Goal: Task Accomplishment & Management: Manage account settings

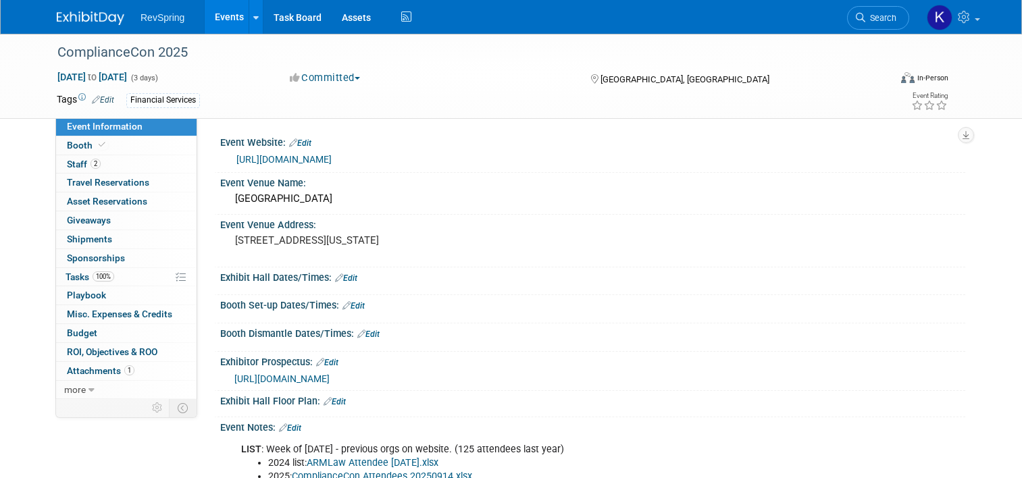
click at [219, 26] on link "Events" at bounding box center [229, 17] width 49 height 34
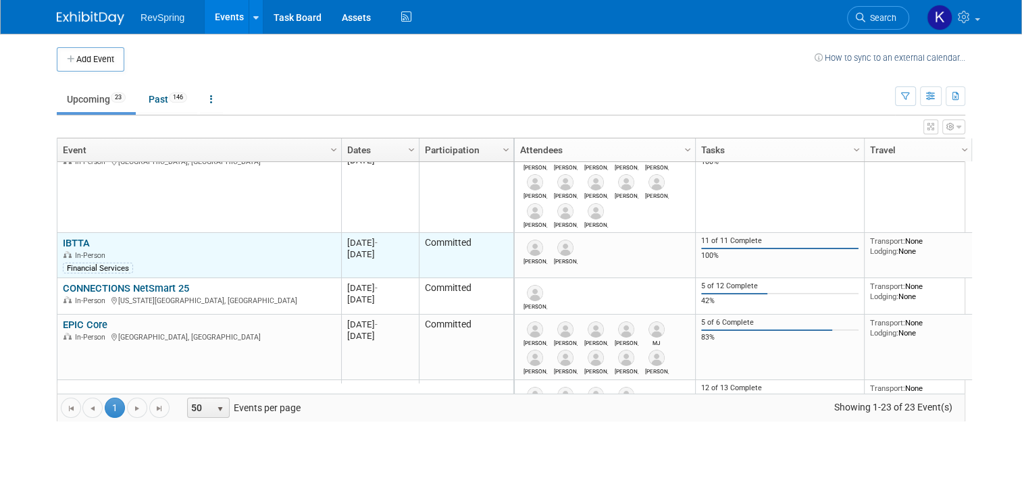
scroll to position [105, 0]
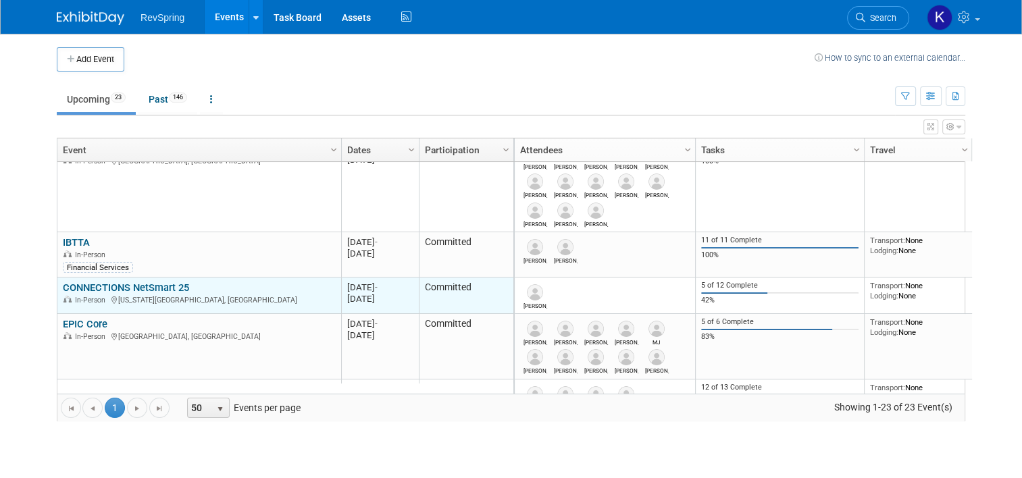
click at [106, 290] on link "CONNECTIONS NetSmart 25" at bounding box center [126, 288] width 126 height 12
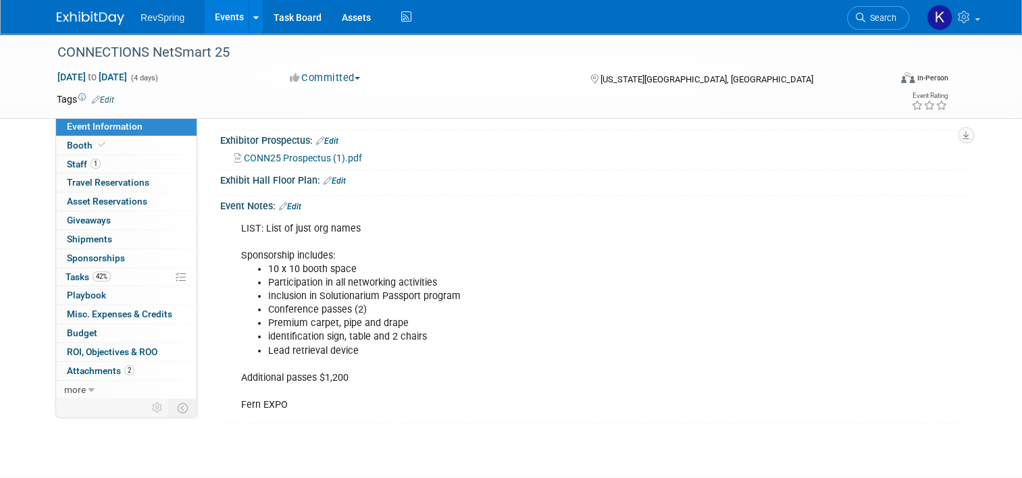
scroll to position [273, 0]
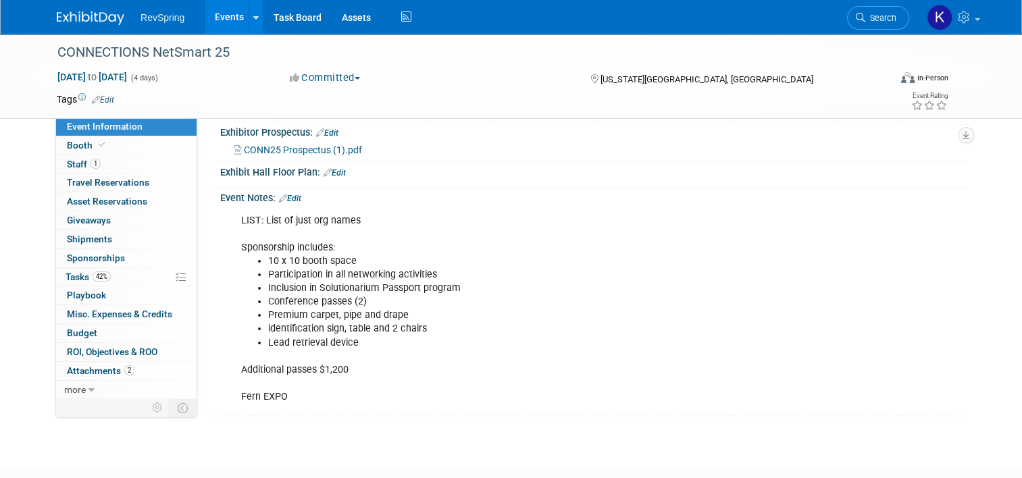
click at [288, 199] on link "Edit" at bounding box center [290, 198] width 22 height 9
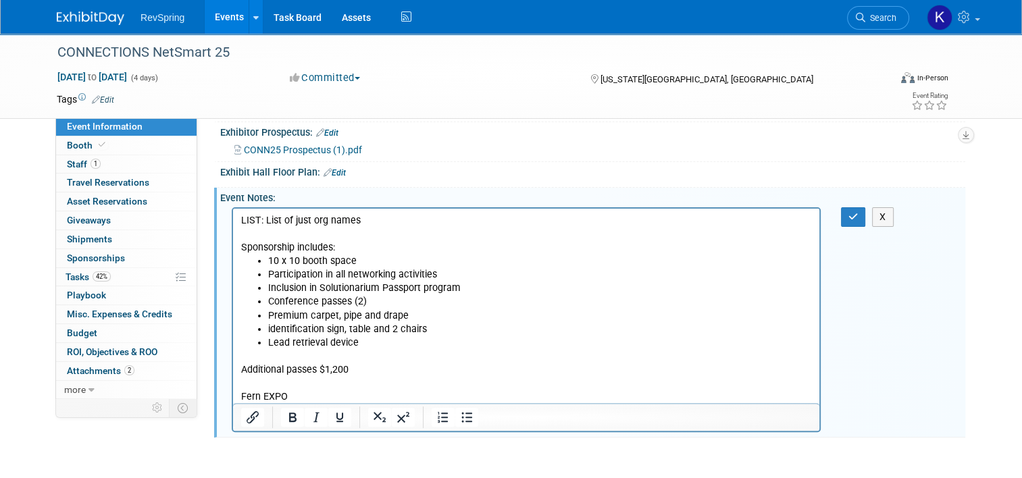
scroll to position [0, 0]
click at [375, 221] on p "LIST: List of just org names Sponsorship includes:" at bounding box center [526, 233] width 571 height 41
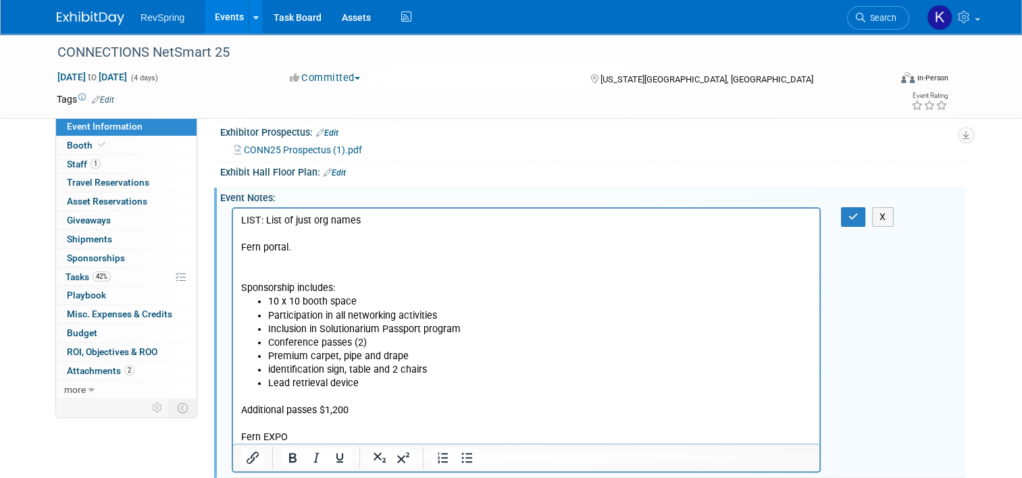
drag, startPoint x: 294, startPoint y: 248, endPoint x: 229, endPoint y: 248, distance: 64.8
click at [233, 248] on html "LIST: List of just org names Fern portal. Sponsorship includes: 10 x 10 booth s…" at bounding box center [526, 326] width 586 height 236
click at [250, 453] on icon "Insert/edit link" at bounding box center [252, 458] width 16 height 16
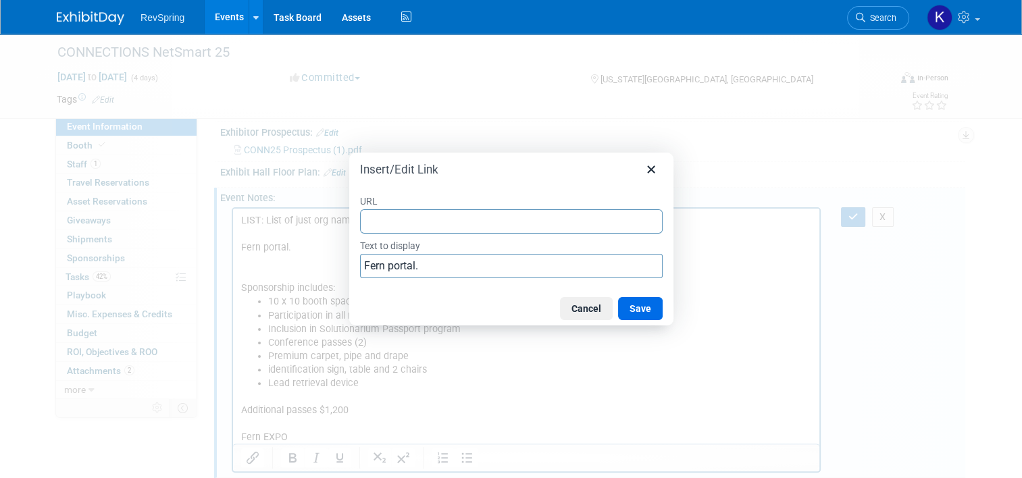
type input "http://url6106.fernexpo.com/ls/click?upn=u001.FsTemVQl7hnkQnM5JXezmEWFJGrp0QLs2…"
click at [641, 310] on button "Save" at bounding box center [640, 308] width 45 height 23
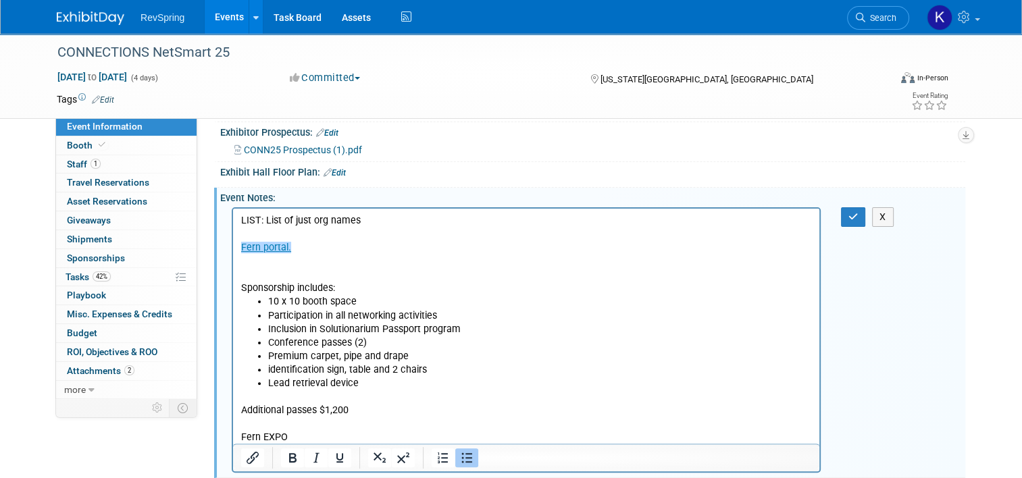
click at [664, 309] on li "Participation in all networking activities" at bounding box center [540, 316] width 544 height 14
click at [611, 275] on p "Sponsorship includes:" at bounding box center [526, 274] width 571 height 41
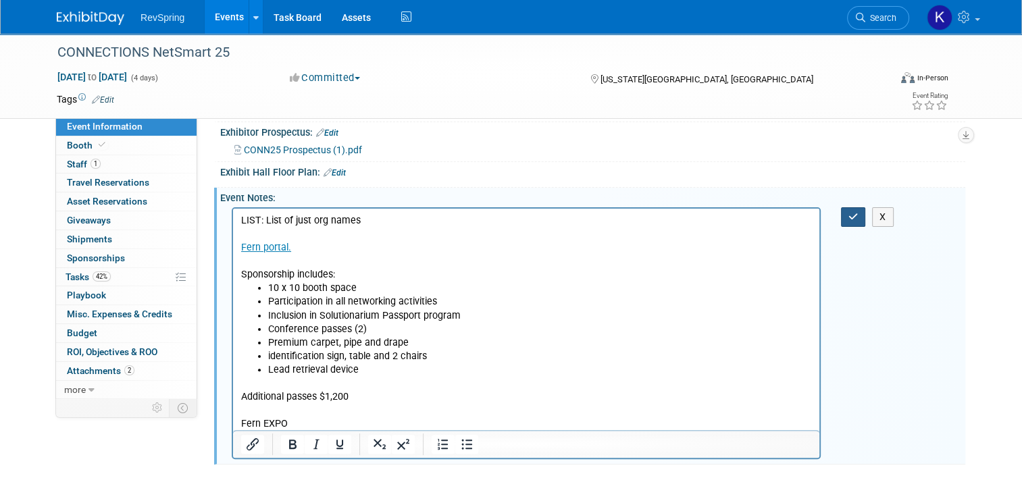
click at [858, 217] on icon "button" at bounding box center [853, 216] width 10 height 9
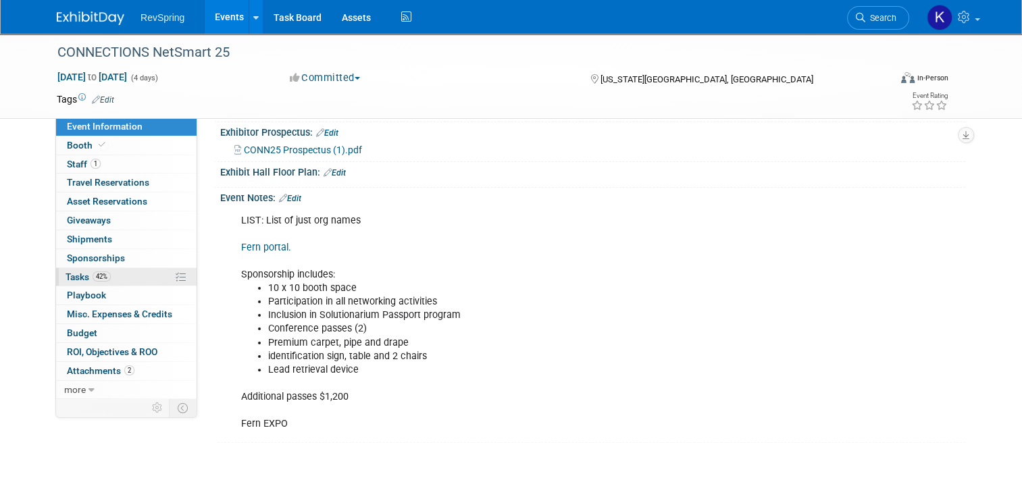
click at [104, 271] on link "42% Tasks 42%" at bounding box center [126, 277] width 140 height 18
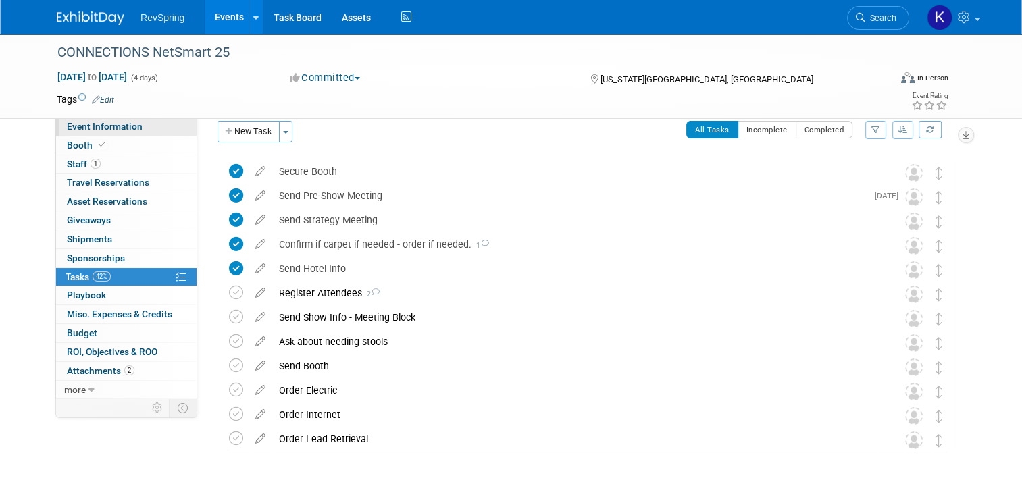
scroll to position [18, 0]
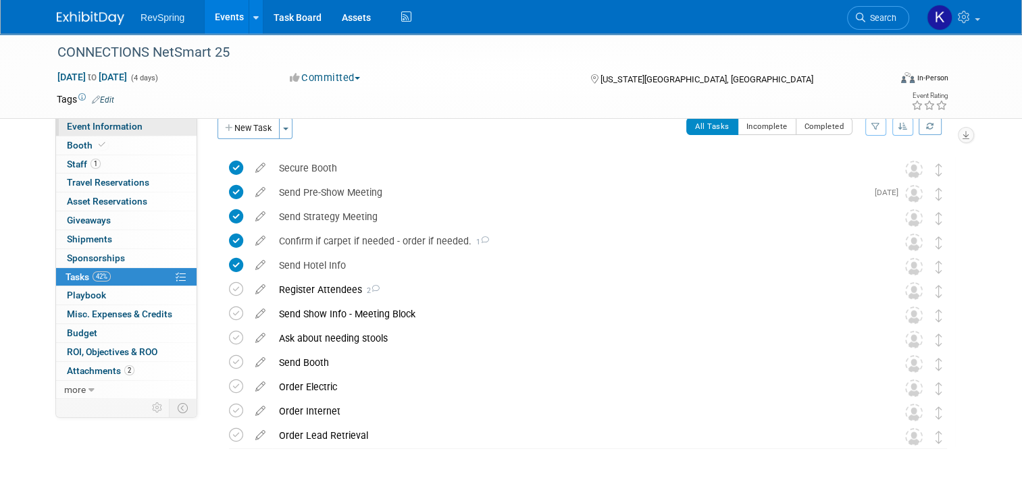
click at [136, 135] on link "Event Information" at bounding box center [126, 126] width 140 height 18
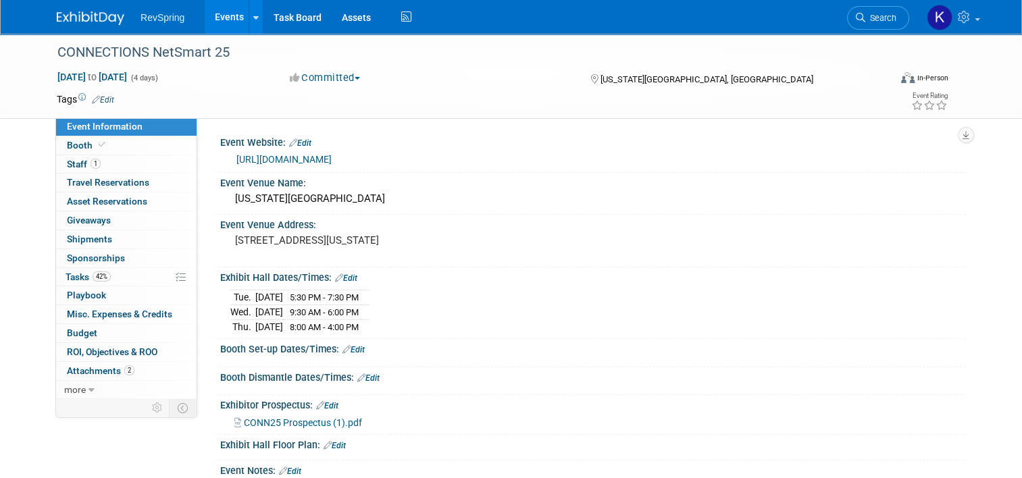
scroll to position [261, 0]
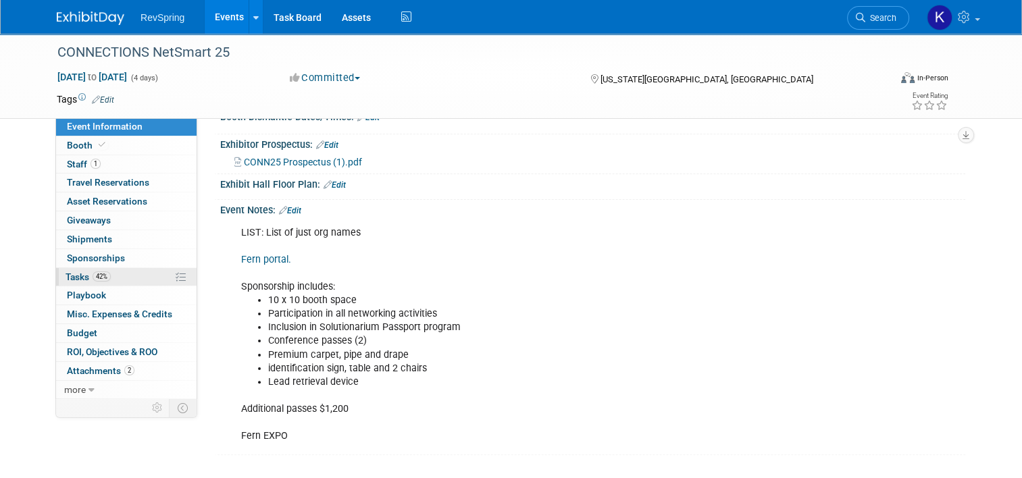
click at [99, 275] on span "42%" at bounding box center [102, 276] width 18 height 10
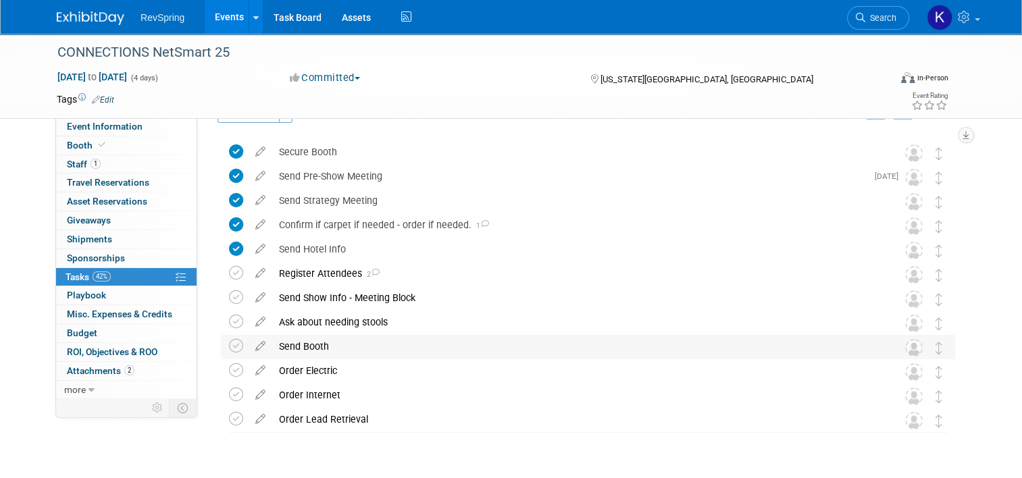
scroll to position [0, 0]
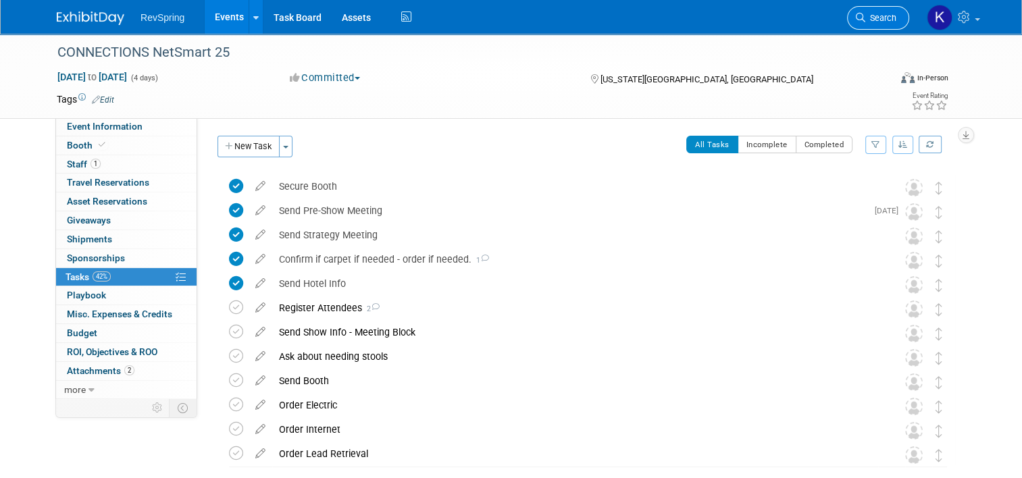
click at [909, 18] on link "Search" at bounding box center [878, 18] width 62 height 24
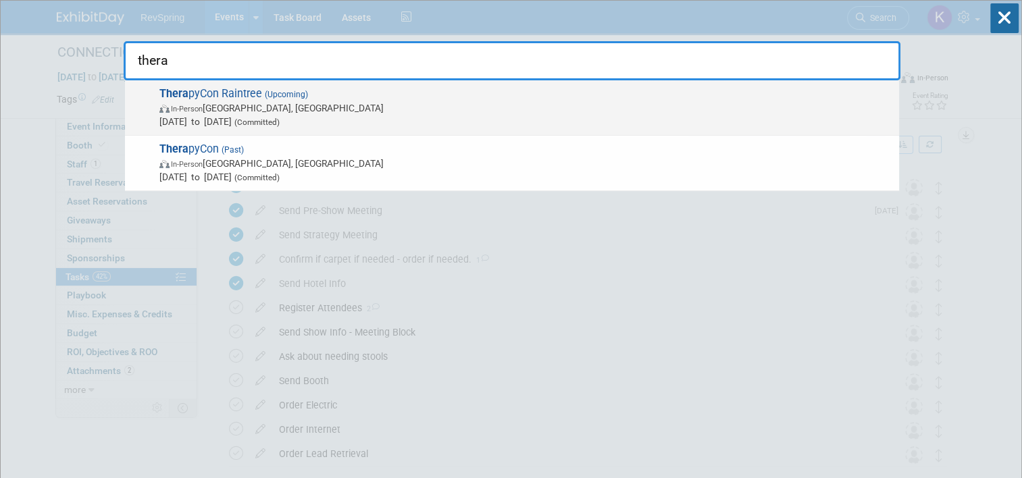
type input "thera"
click at [516, 95] on span "Thera pyCon Raintree (Upcoming) In-Person Phoenix, AZ Sep 24, 2025 to Sep 26, 2…" at bounding box center [523, 107] width 737 height 41
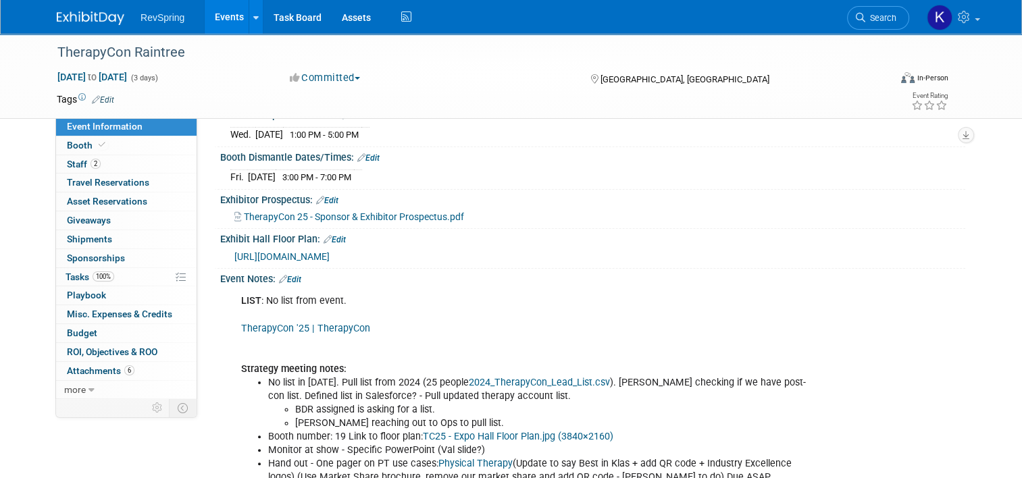
scroll to position [219, 0]
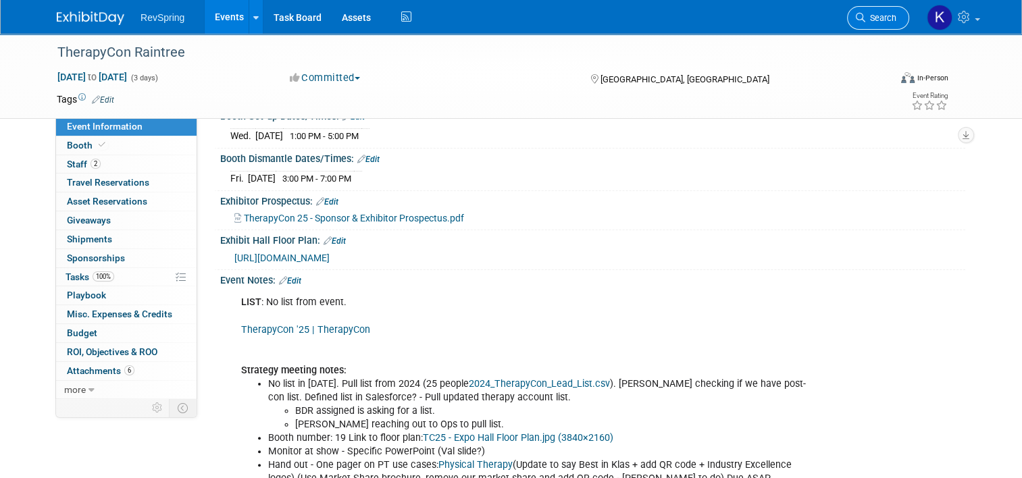
click at [880, 7] on link "Search" at bounding box center [878, 18] width 62 height 24
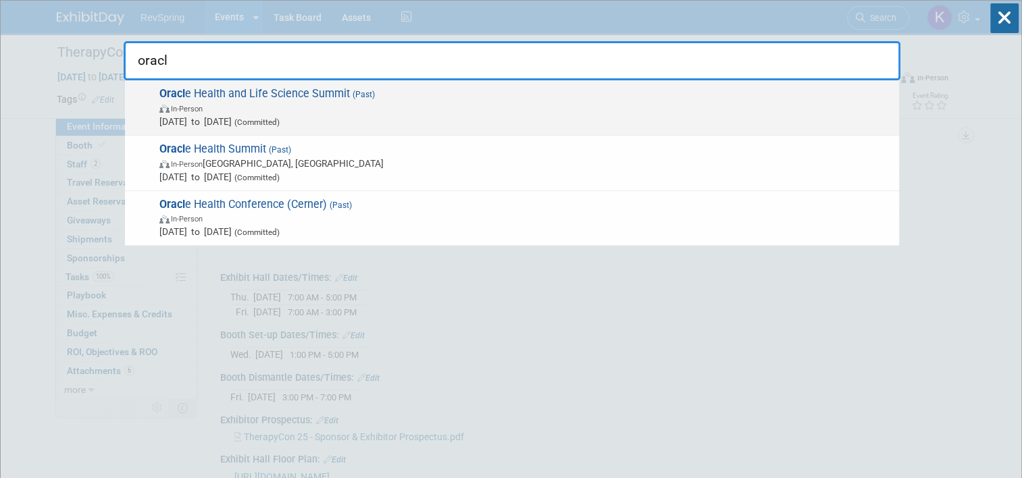
type input "oracl"
click at [478, 95] on span "Oracl e Health and Life Science Summit (Past) In-Person Sep 9, 2025 to Sep 11, …" at bounding box center [523, 107] width 737 height 41
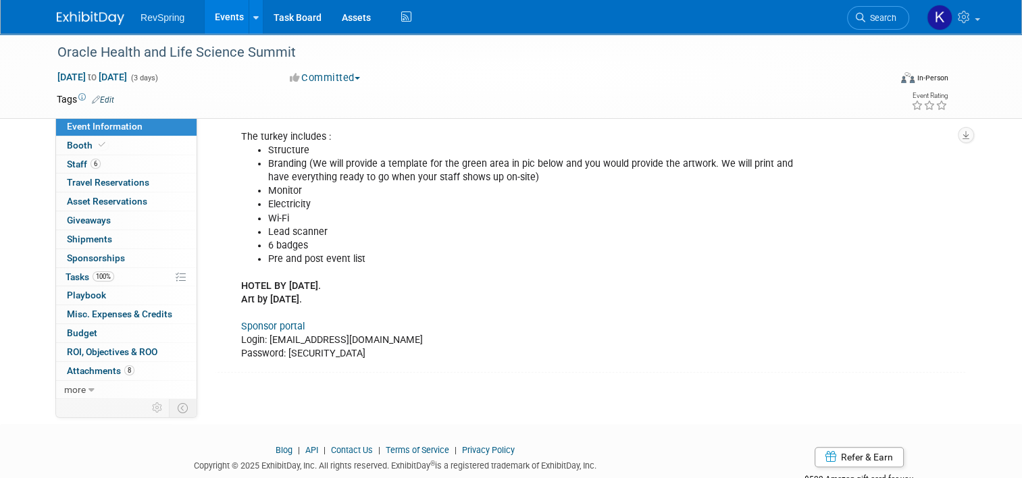
scroll to position [427, 0]
click at [270, 320] on link "Sponsor portal" at bounding box center [272, 325] width 63 height 11
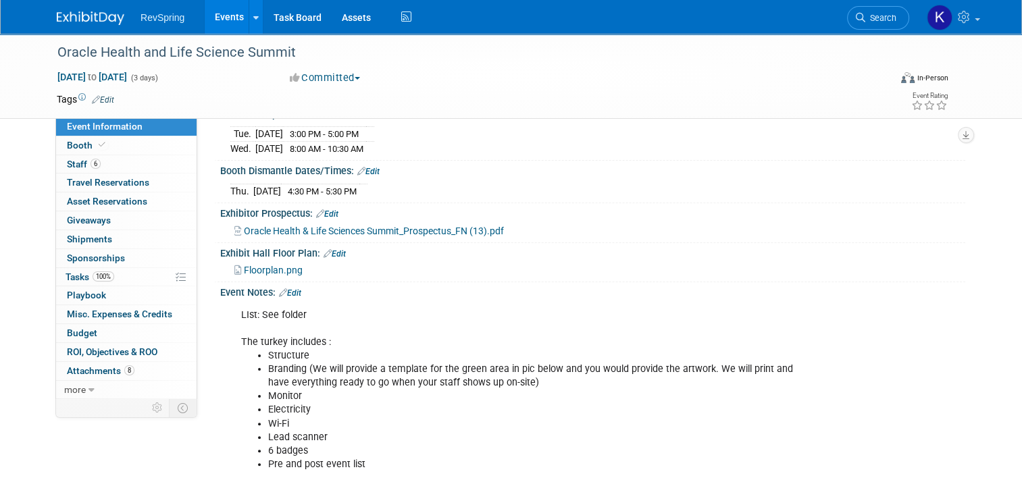
click at [289, 288] on link "Edit" at bounding box center [290, 292] width 22 height 9
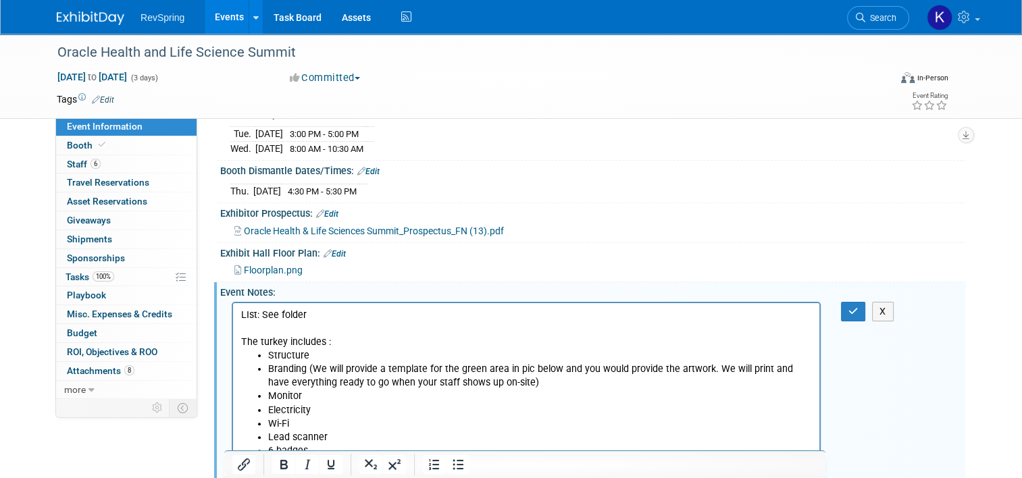
scroll to position [0, 0]
click at [325, 314] on p "LIst: See folder The turkey includes :" at bounding box center [526, 328] width 571 height 41
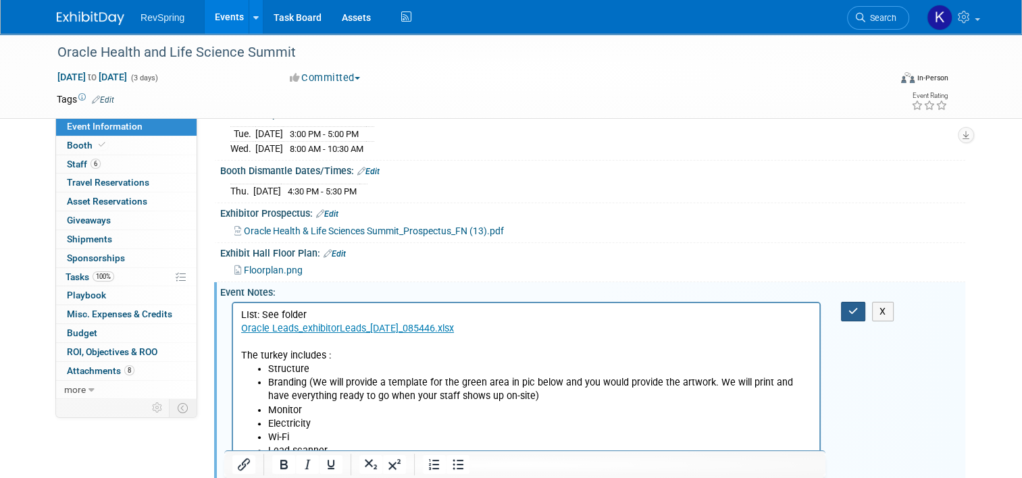
click at [858, 308] on icon "button" at bounding box center [853, 311] width 10 height 9
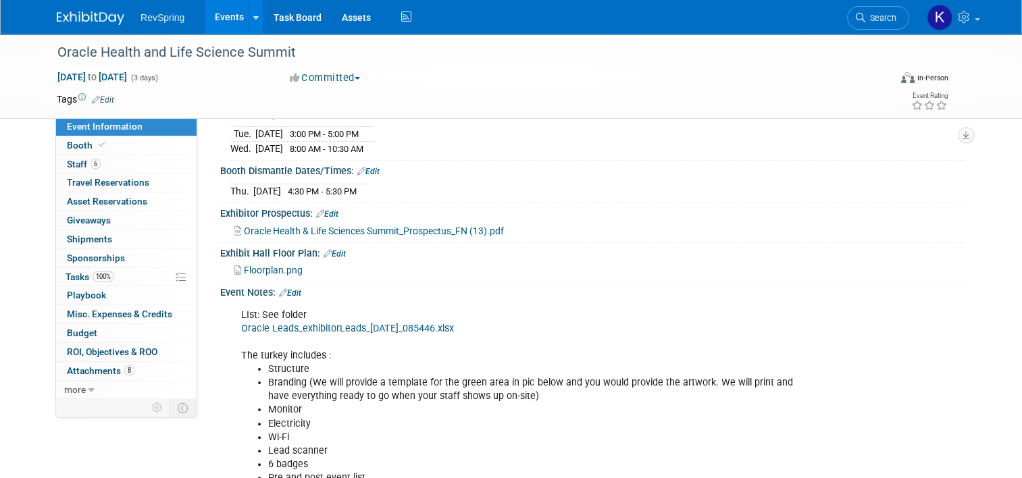
click at [321, 323] on link "Oracle Leads_exhibitorLeads_[DATE]_085446.xlsx" at bounding box center [347, 328] width 213 height 11
